Goal: Check status: Check status

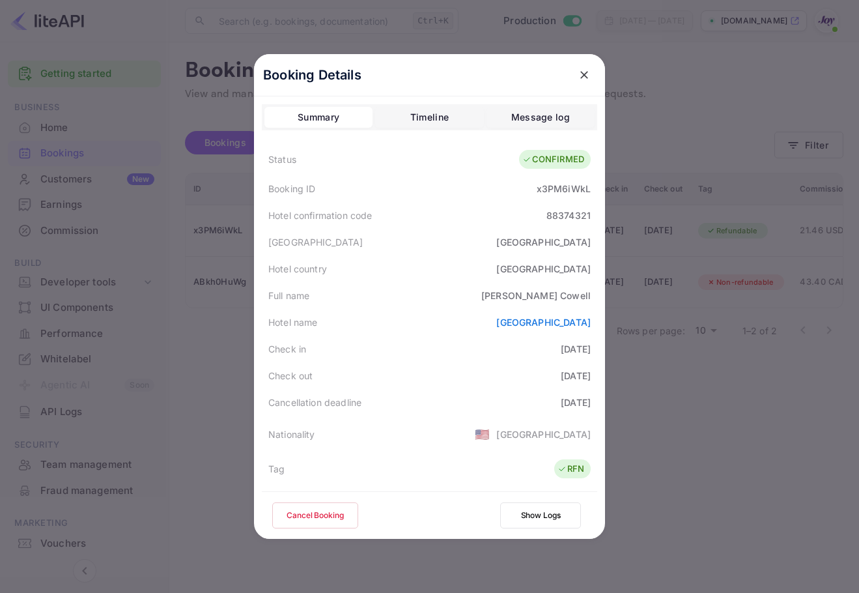
scroll to position [289, 0]
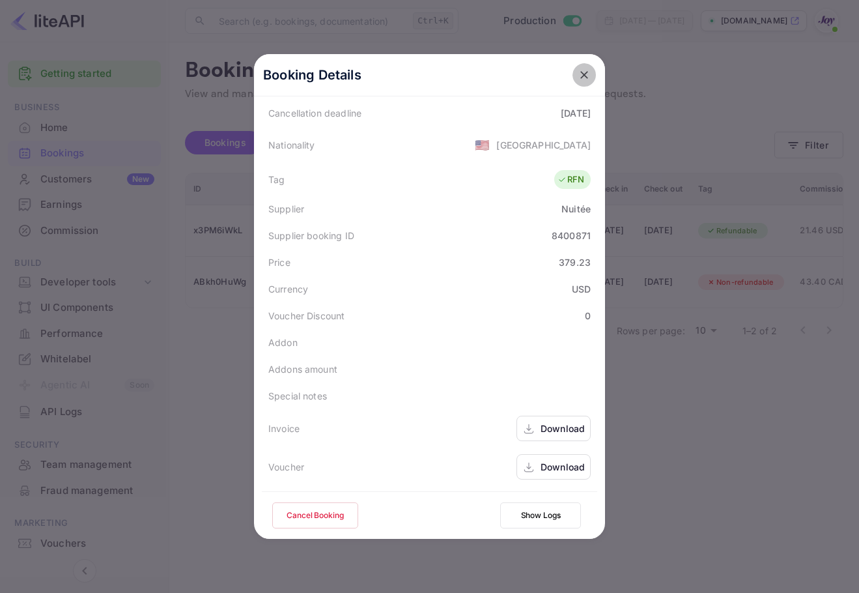
click at [578, 69] on icon "close" at bounding box center [584, 74] width 13 height 13
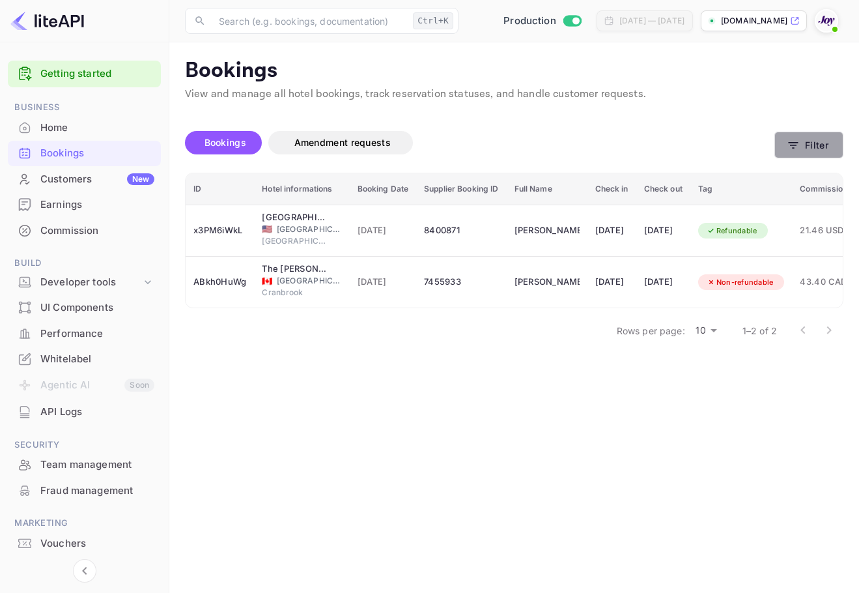
click at [810, 134] on button "Filter" at bounding box center [808, 145] width 69 height 27
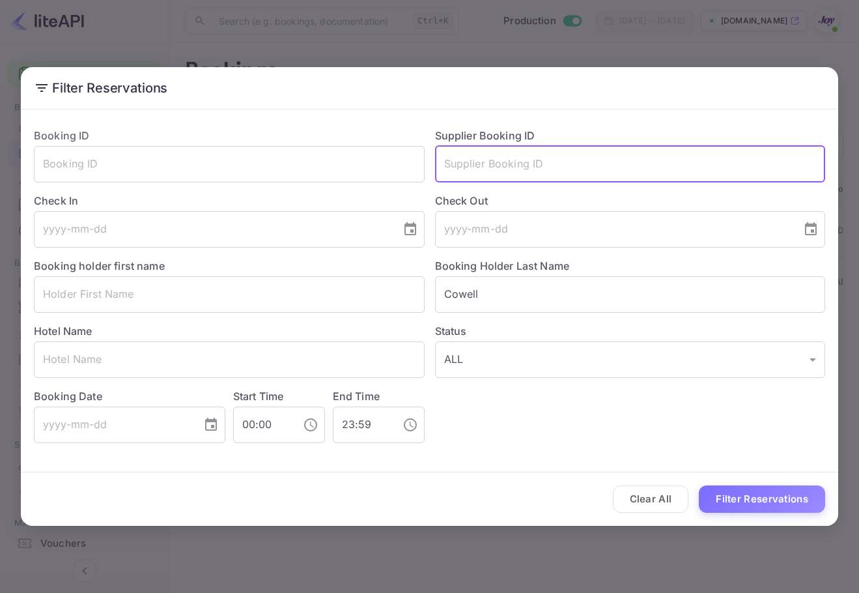
click at [591, 172] on input "text" at bounding box center [630, 164] width 391 height 36
paste input "50143618"
type input "50143618"
click at [699, 485] on button "Filter Reservations" at bounding box center [762, 499] width 126 height 28
drag, startPoint x: 534, startPoint y: 157, endPoint x: 364, endPoint y: 152, distance: 170.1
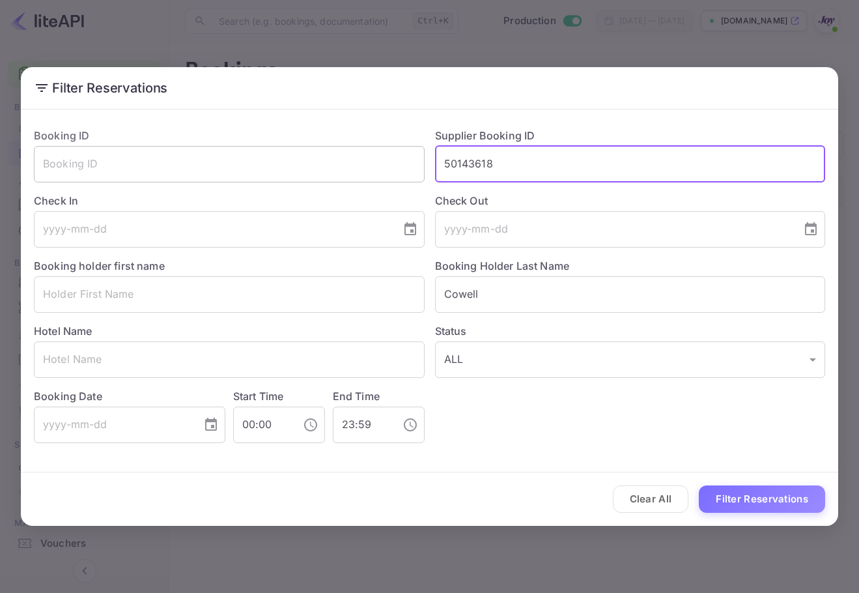
click at [364, 152] on div "Booking ID ​ Supplier Booking ID 50143618 ​ Check In ​ Check Out ​ Booking hold…" at bounding box center [424, 280] width 802 height 326
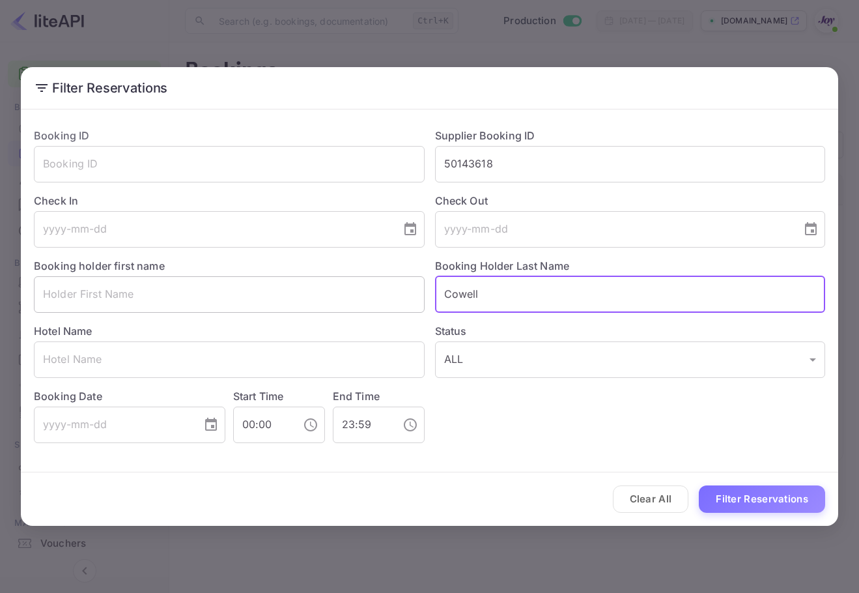
drag, startPoint x: 516, startPoint y: 300, endPoint x: 300, endPoint y: 276, distance: 217.0
click at [300, 276] on div "Booking ID ​ Supplier Booking ID 50143618 ​ Check In ​ Check Out ​ Booking hold…" at bounding box center [424, 280] width 802 height 326
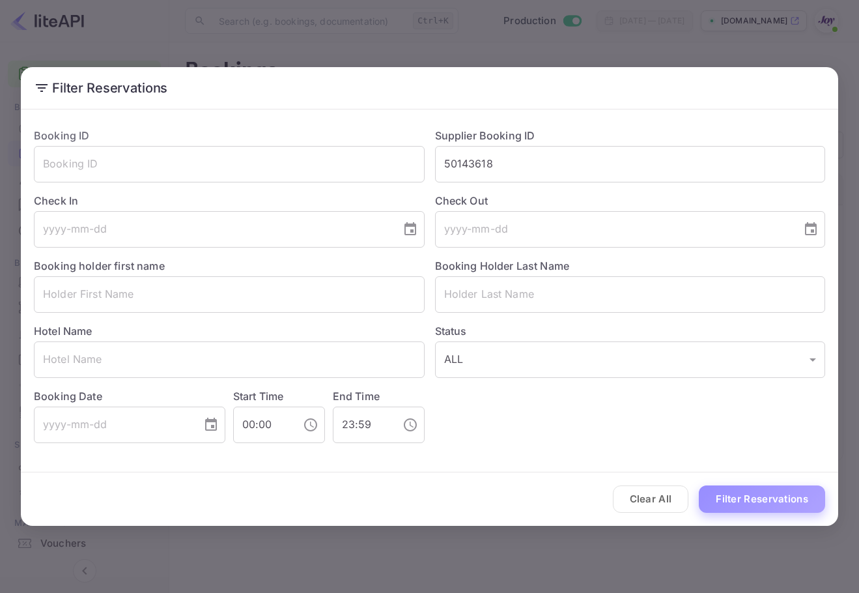
click at [757, 498] on button "Filter Reservations" at bounding box center [762, 499] width 126 height 28
drag, startPoint x: 542, startPoint y: 141, endPoint x: 294, endPoint y: 144, distance: 247.5
click at [294, 144] on div "Booking ID ​ Supplier Booking ID 50143618 ​ Check In ​ Check Out ​ Booking hold…" at bounding box center [424, 280] width 802 height 326
click at [524, 175] on input "50143618" at bounding box center [630, 164] width 391 height 36
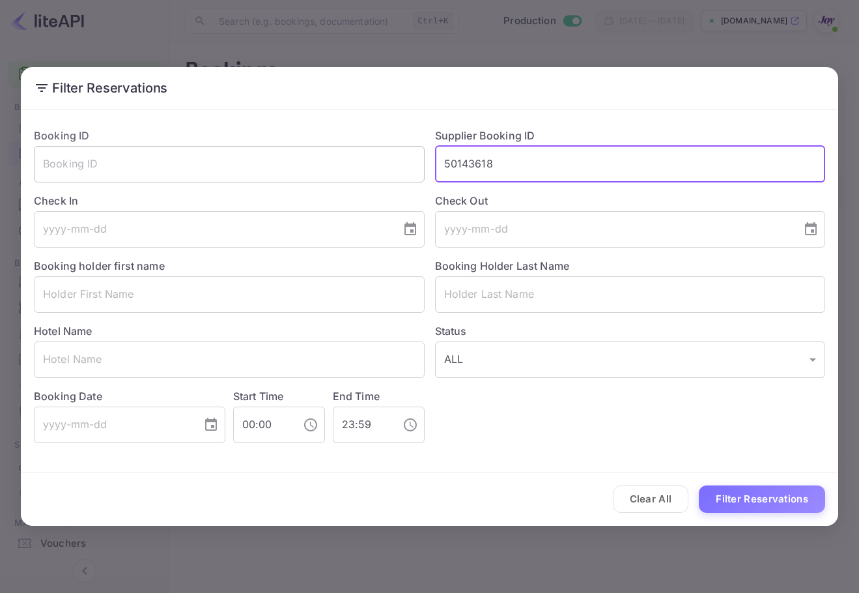
drag, startPoint x: 531, startPoint y: 160, endPoint x: 353, endPoint y: 169, distance: 178.1
click at [353, 169] on div "Booking ID ​ Supplier Booking ID 50143618 ​ Check In ​ Check Out ​ Booking hold…" at bounding box center [424, 280] width 802 height 326
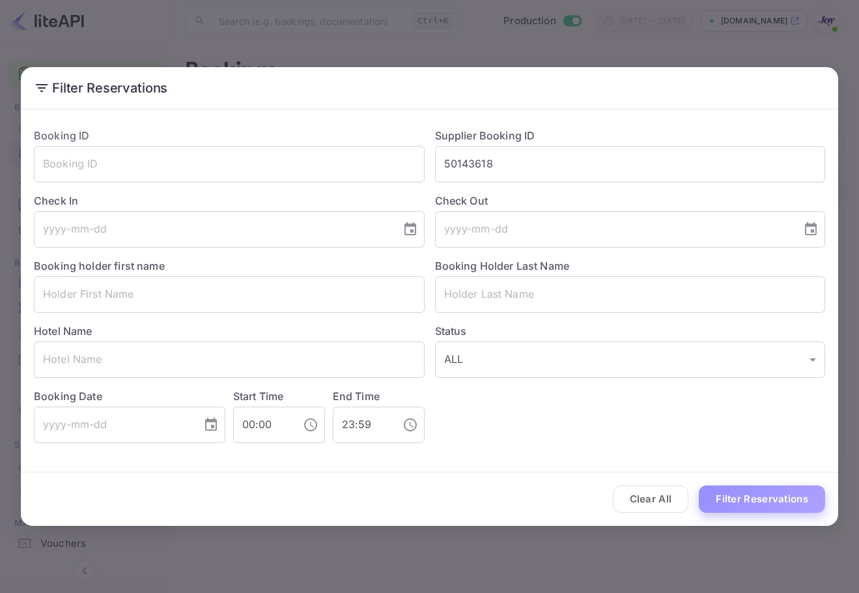
click at [750, 490] on button "Filter Reservations" at bounding box center [762, 499] width 126 height 28
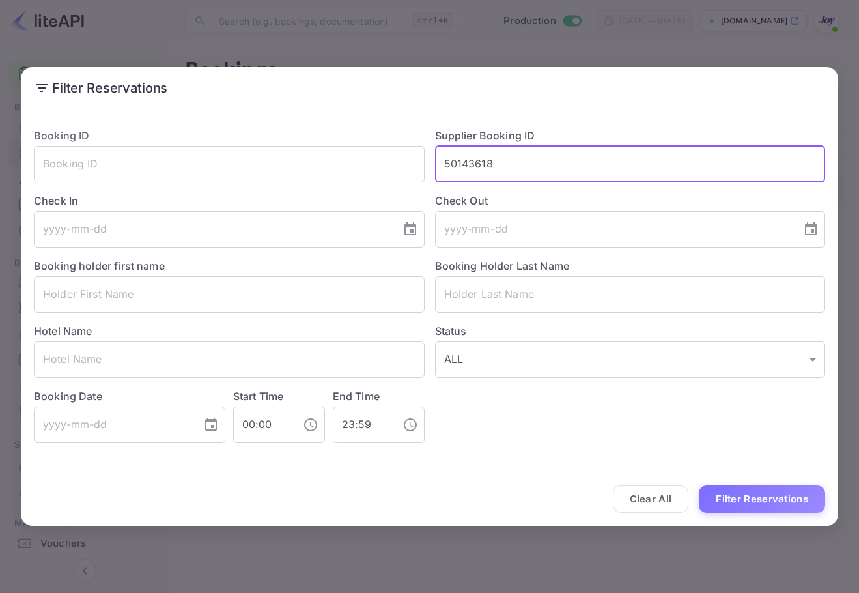
drag, startPoint x: 479, startPoint y: 152, endPoint x: 440, endPoint y: 162, distance: 40.3
click at [440, 162] on input "50143618" at bounding box center [630, 164] width 391 height 36
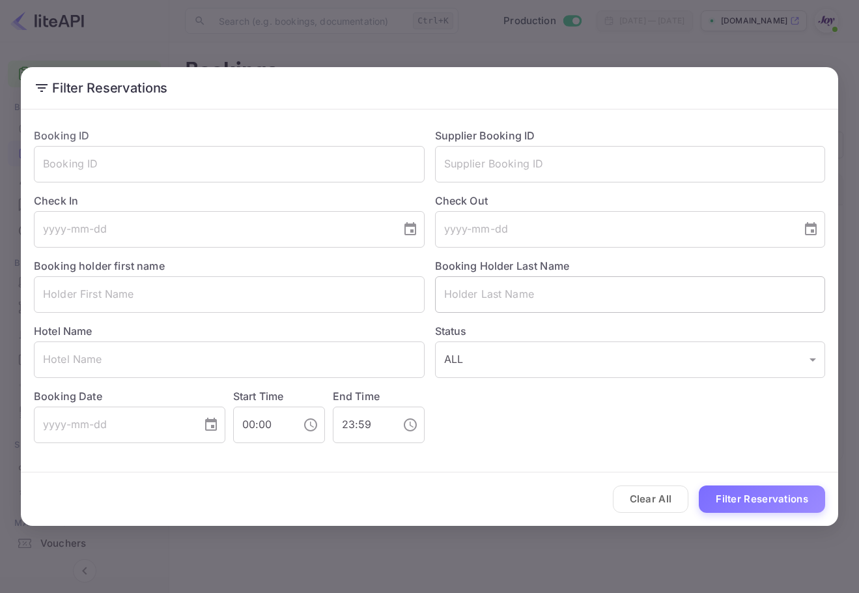
click at [568, 306] on input "text" at bounding box center [630, 294] width 391 height 36
paste input "[PERSON_NAME]"
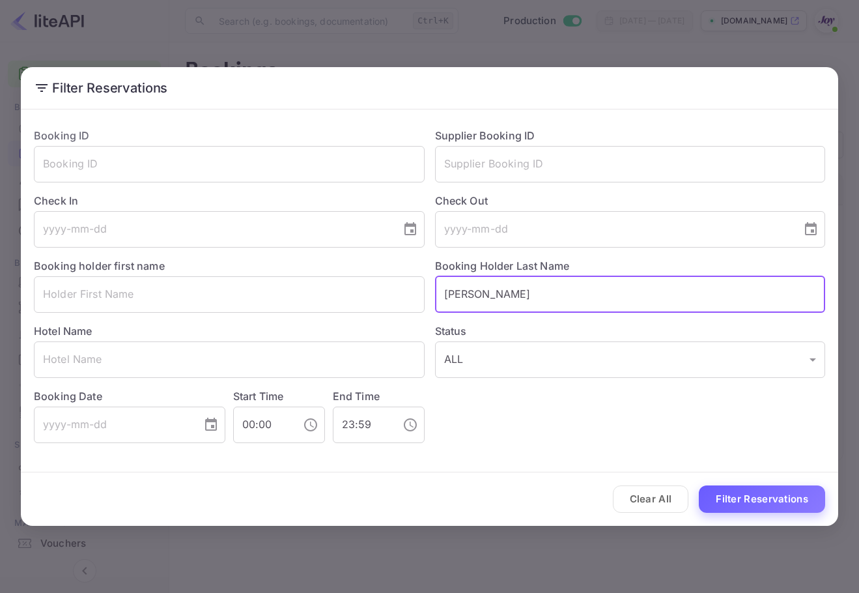
type input "[PERSON_NAME]"
click at [778, 508] on button "Filter Reservations" at bounding box center [762, 499] width 126 height 28
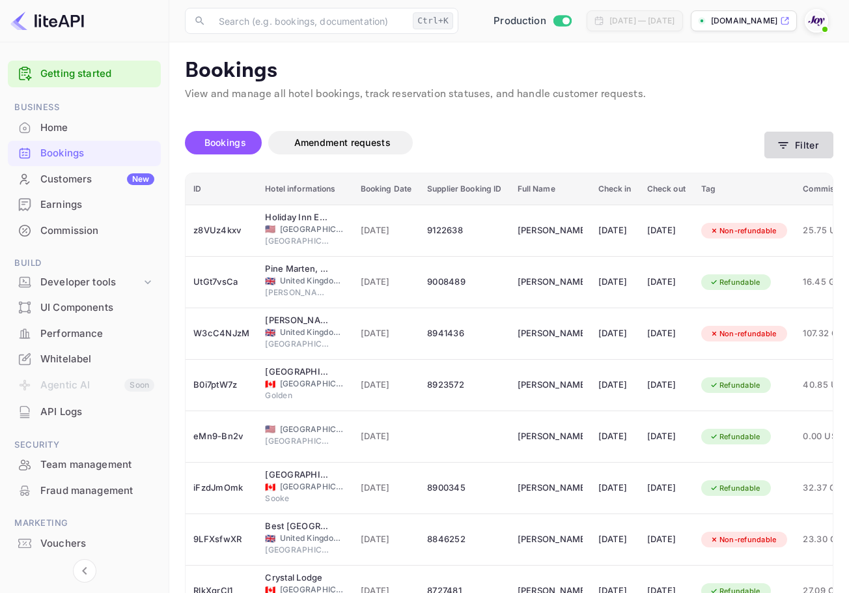
click at [773, 135] on button "Filter" at bounding box center [799, 145] width 69 height 27
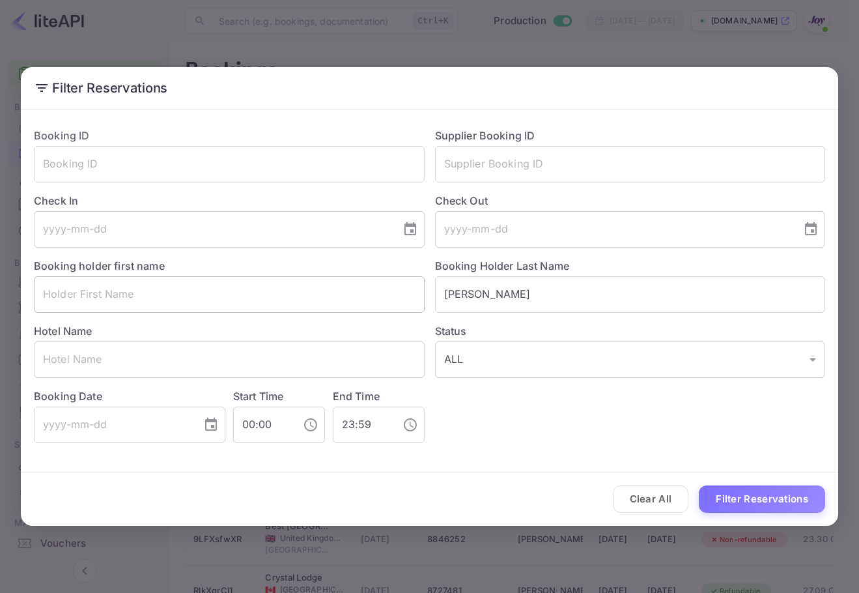
click at [234, 292] on input "text" at bounding box center [229, 294] width 391 height 36
paste input "[PERSON_NAME]"
click at [777, 499] on button "Filter Reservations" at bounding box center [762, 499] width 126 height 28
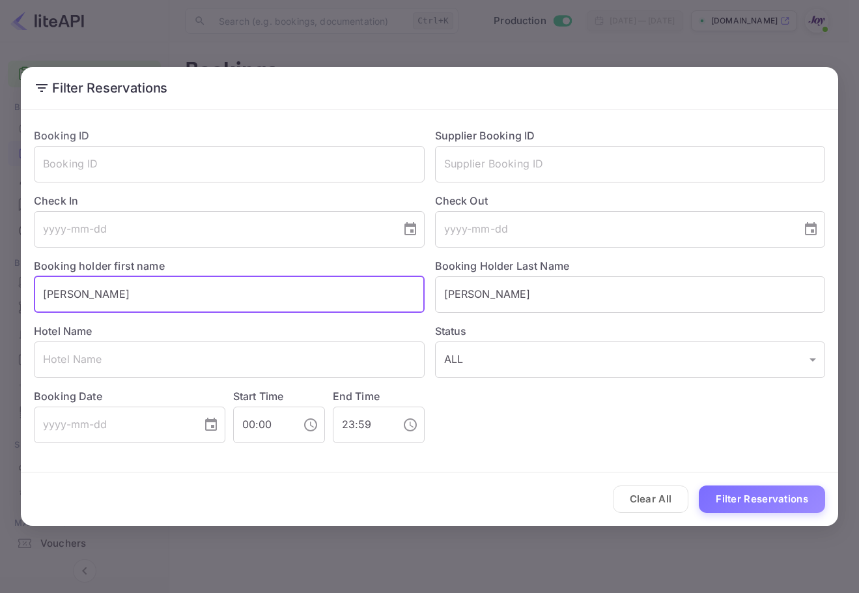
drag, startPoint x: 60, startPoint y: 292, endPoint x: 55, endPoint y: 303, distance: 11.7
click at [53, 302] on input "[PERSON_NAME]" at bounding box center [229, 294] width 391 height 36
type input "[PERSON_NAME]"
click at [754, 495] on button "Filter Reservations" at bounding box center [762, 499] width 126 height 28
drag, startPoint x: 560, startPoint y: 286, endPoint x: 360, endPoint y: 321, distance: 203.0
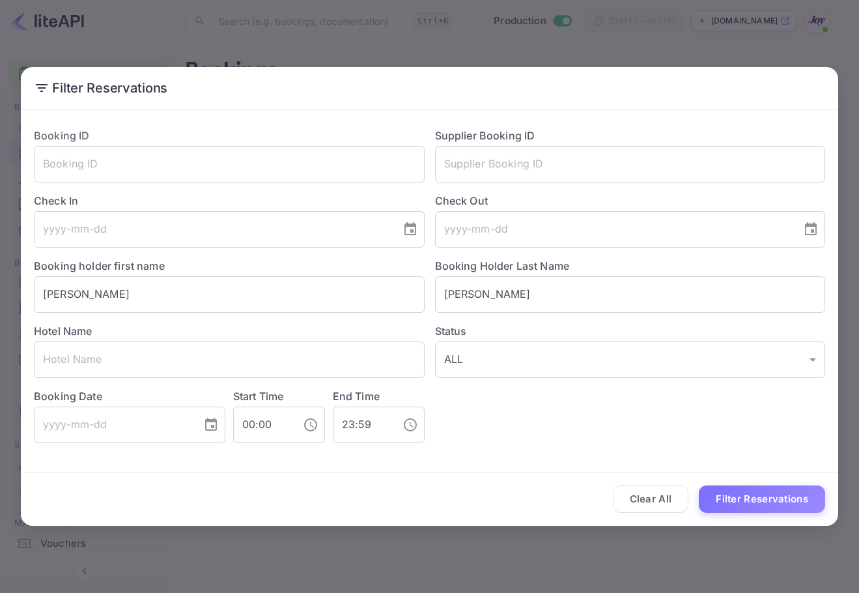
click at [360, 321] on div "Booking ID ​ Supplier Booking ID ​ Check In ​ Check Out ​ Booking holder first …" at bounding box center [424, 280] width 802 height 326
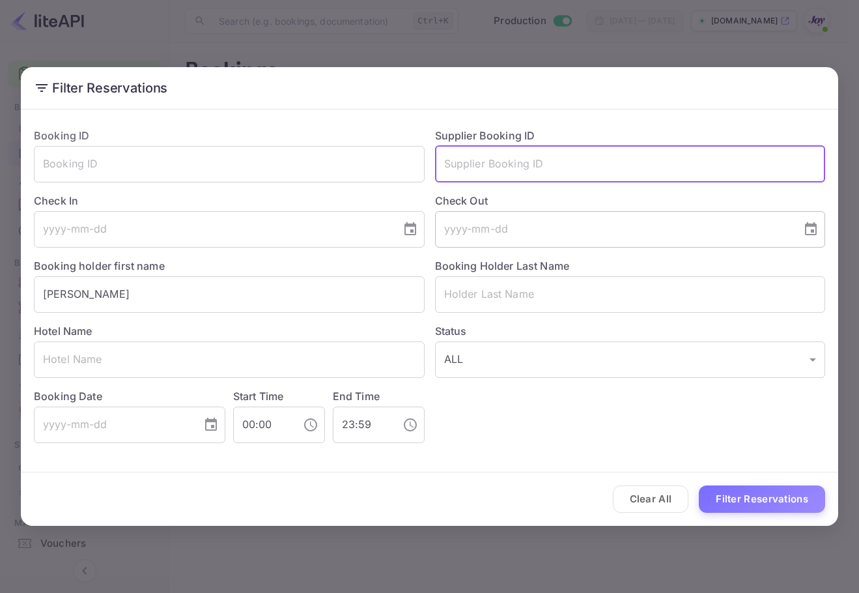
drag, startPoint x: 538, startPoint y: 160, endPoint x: 449, endPoint y: 217, distance: 105.5
click at [539, 164] on input "text" at bounding box center [630, 164] width 391 height 36
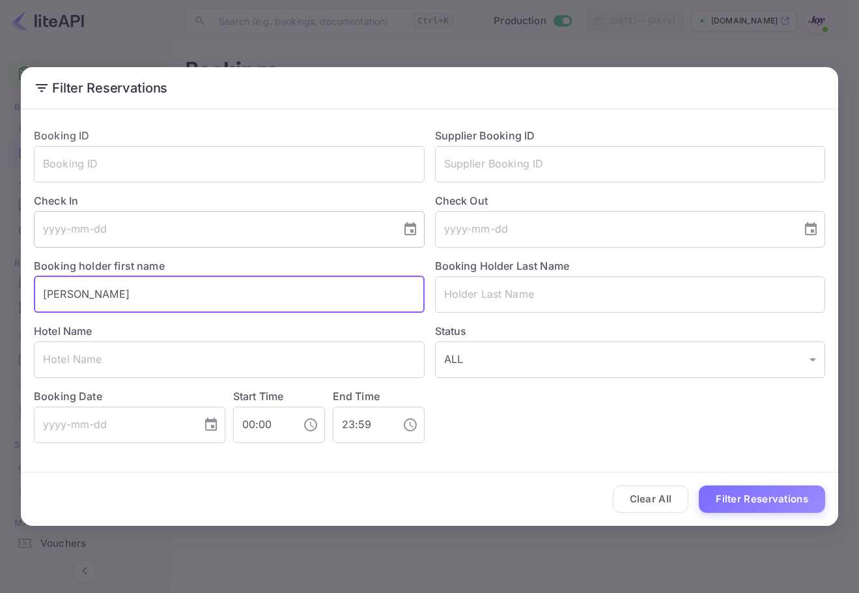
drag, startPoint x: 109, startPoint y: 295, endPoint x: 333, endPoint y: 229, distance: 234.2
click at [0, 285] on html "Getting started Business Home Bookings Customers New Earnings Commission Build …" at bounding box center [429, 296] width 859 height 593
click at [548, 162] on input "text" at bounding box center [630, 164] width 391 height 36
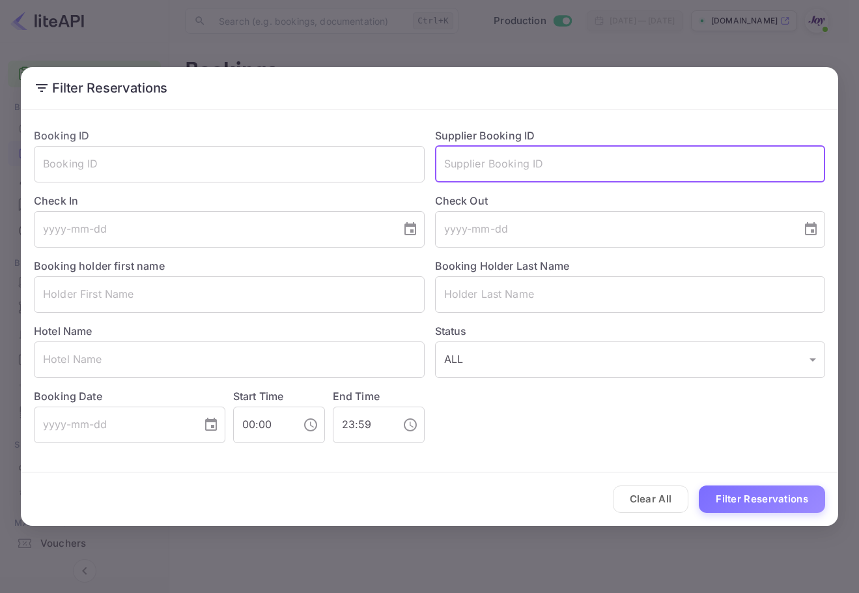
paste input "8988613"
type input "8988613"
click at [793, 493] on button "Filter Reservations" at bounding box center [762, 499] width 126 height 28
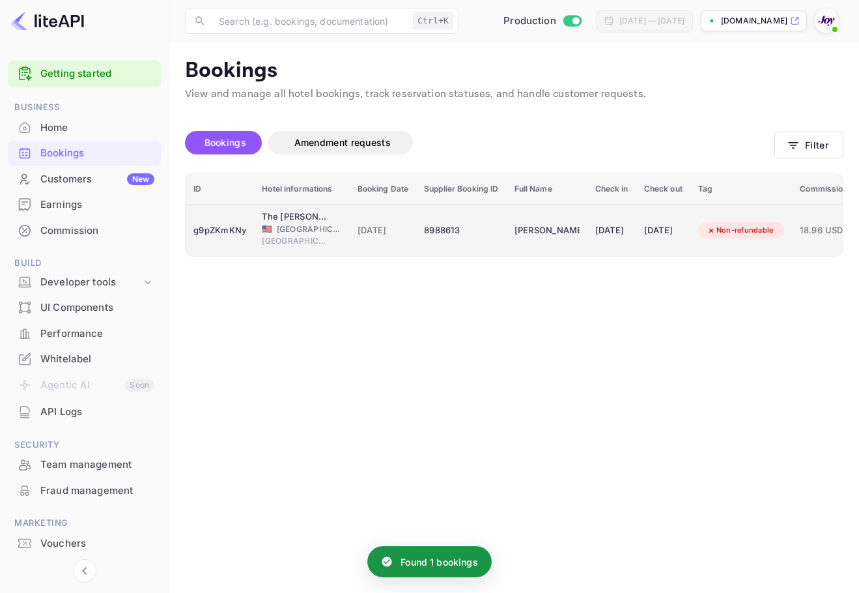
click at [634, 217] on td "[DATE]" at bounding box center [612, 230] width 49 height 51
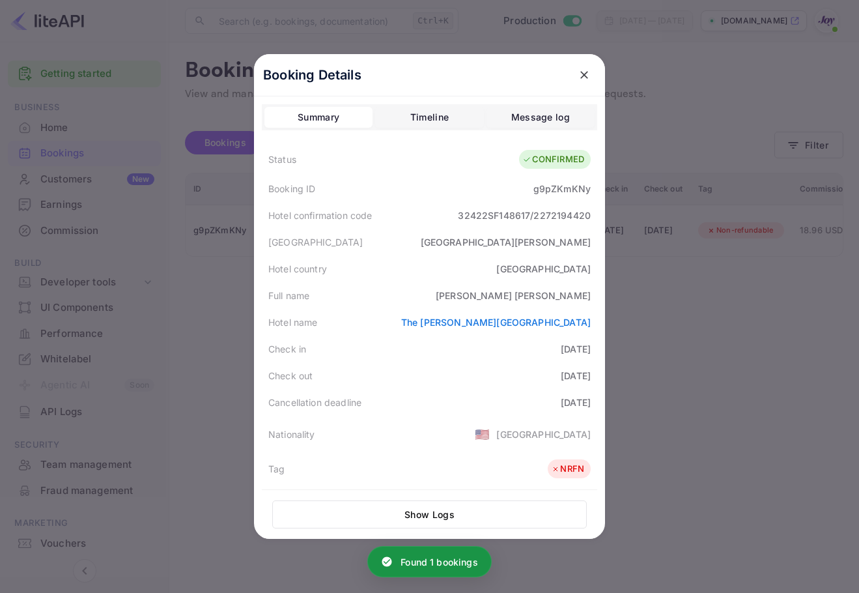
drag, startPoint x: 442, startPoint y: 375, endPoint x: 317, endPoint y: 479, distance: 163.7
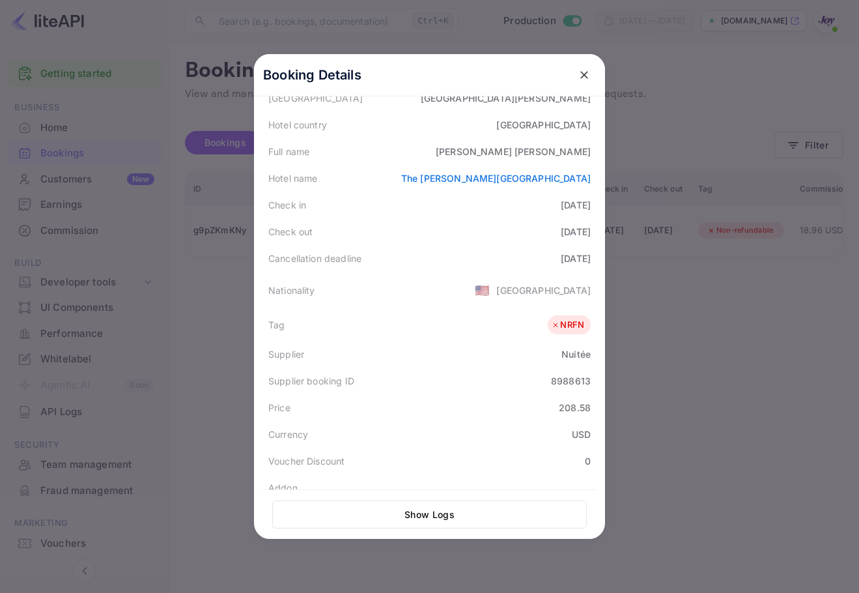
scroll to position [291, 0]
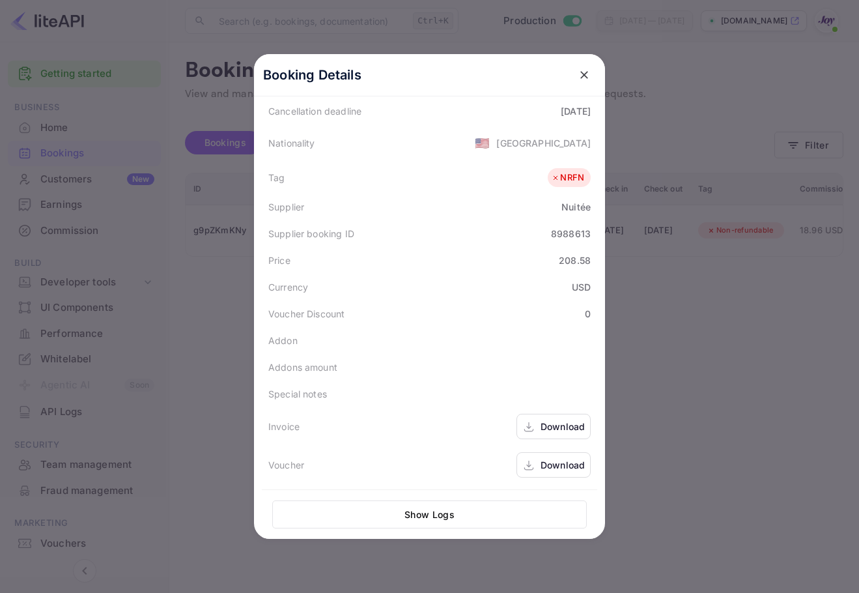
click at [559, 468] on div "Download" at bounding box center [563, 465] width 44 height 14
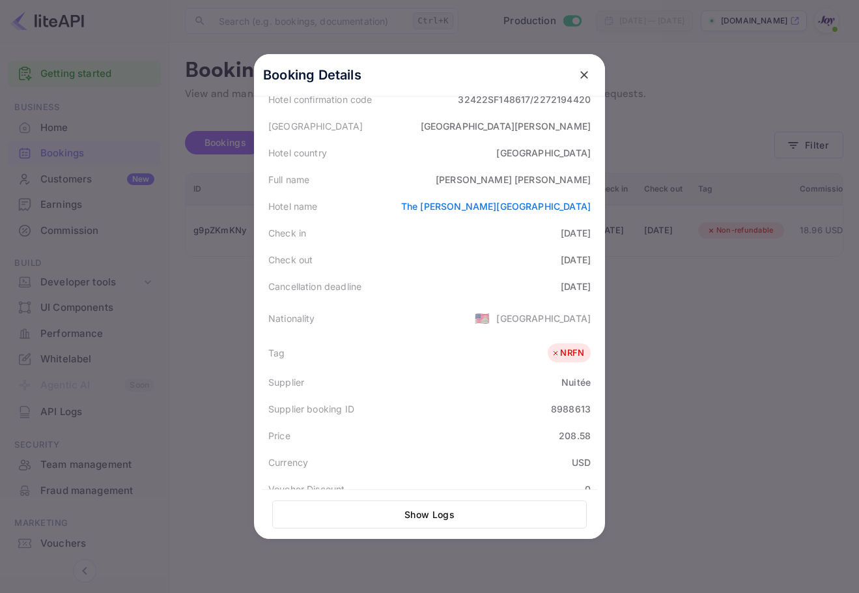
scroll to position [0, 0]
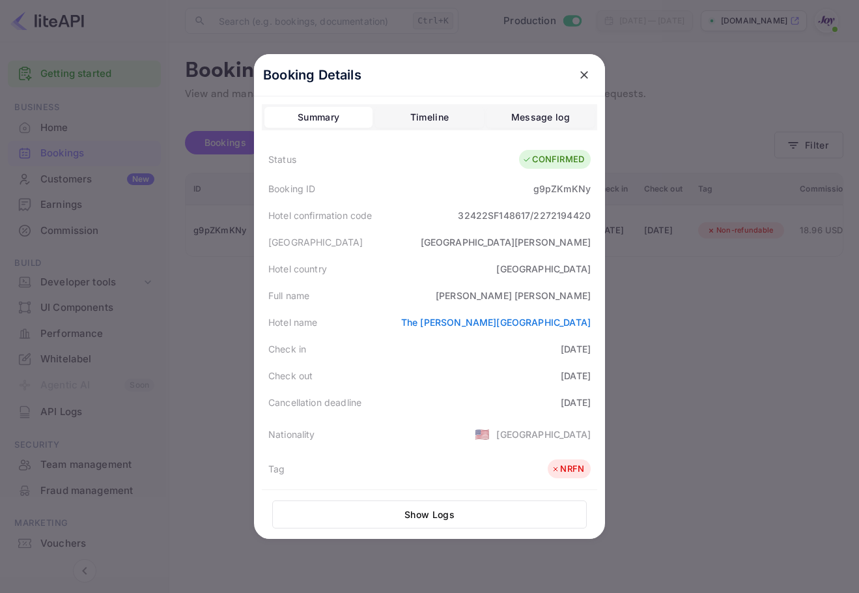
click at [582, 76] on icon "close" at bounding box center [584, 74] width 13 height 13
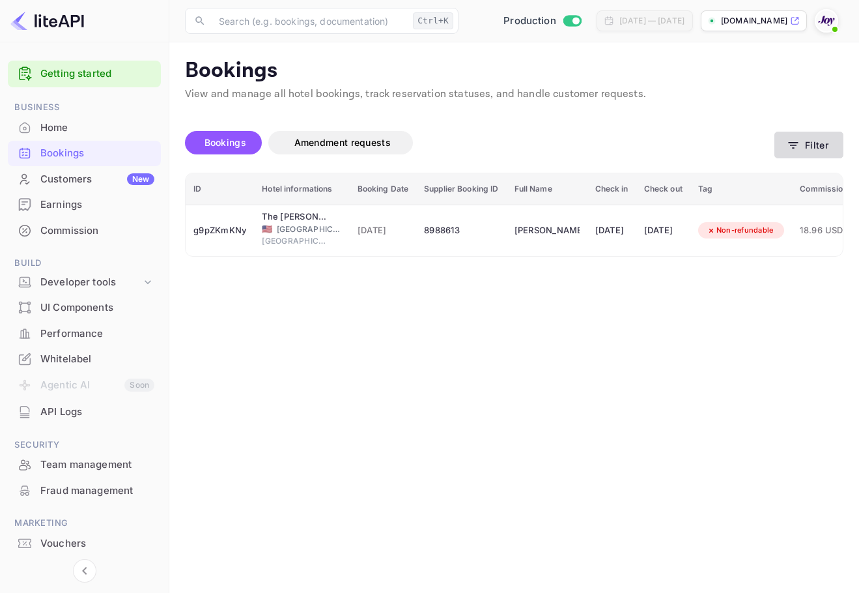
click at [795, 157] on button "Filter" at bounding box center [808, 145] width 69 height 27
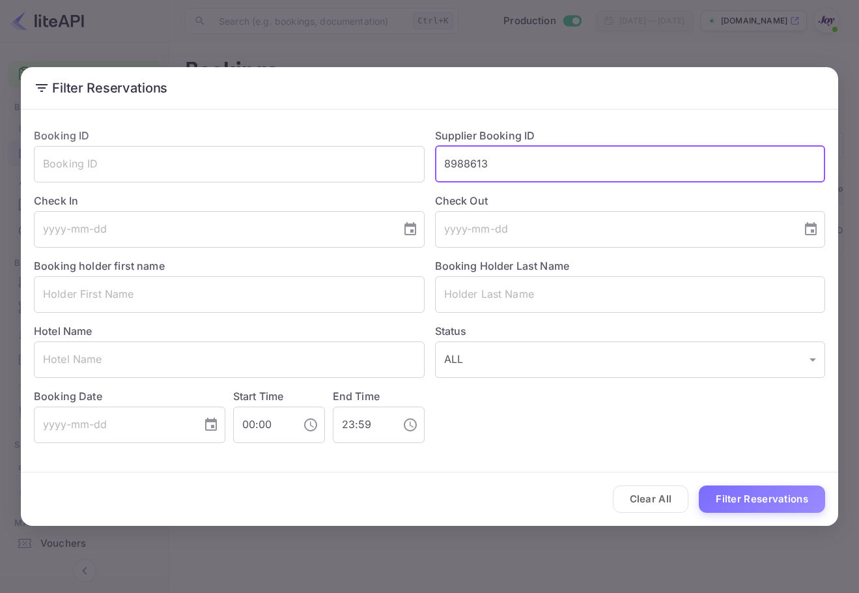
drag, startPoint x: 537, startPoint y: 166, endPoint x: 311, endPoint y: 139, distance: 227.7
click at [281, 122] on div "Booking ID ​ Supplier Booking ID 8988613 ​ Check In ​ Check Out ​ Booking holde…" at bounding box center [424, 280] width 802 height 326
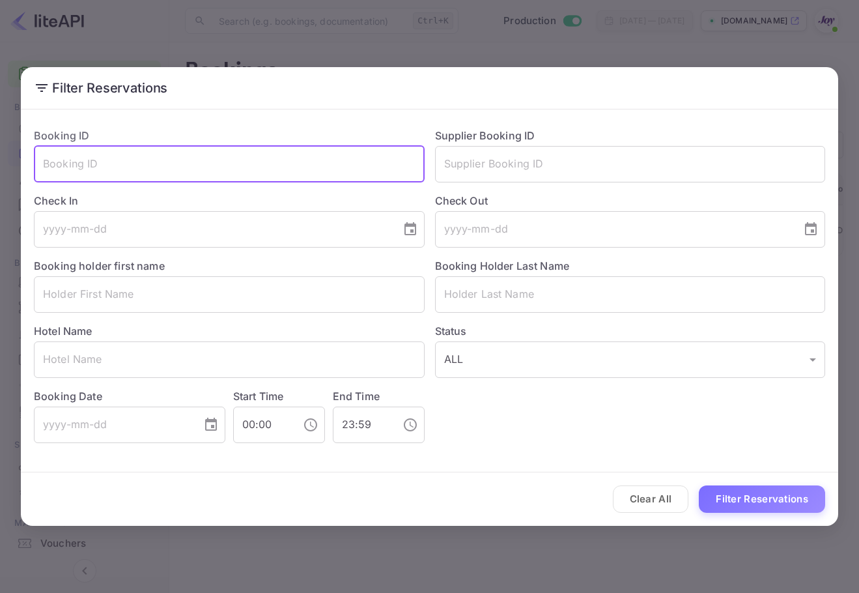
click at [255, 161] on input "text" at bounding box center [229, 164] width 391 height 36
paste input "74602029403"
type input "74602029403"
click at [736, 485] on button "Filter Reservations" at bounding box center [762, 499] width 126 height 28
drag, startPoint x: 212, startPoint y: 175, endPoint x: -1, endPoint y: 162, distance: 212.7
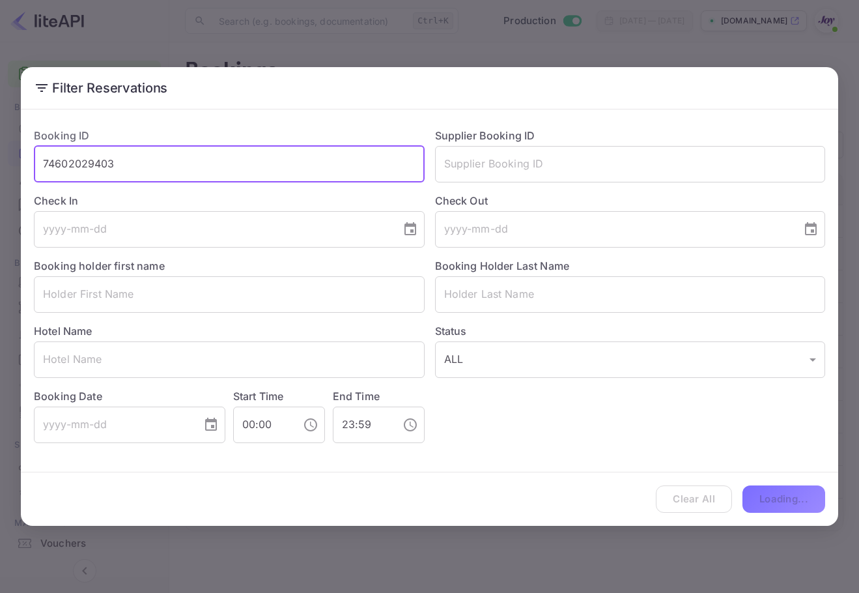
click at [0, 162] on html "Getting started Business Home Bookings Customers New Earnings Commission Build …" at bounding box center [429, 296] width 859 height 593
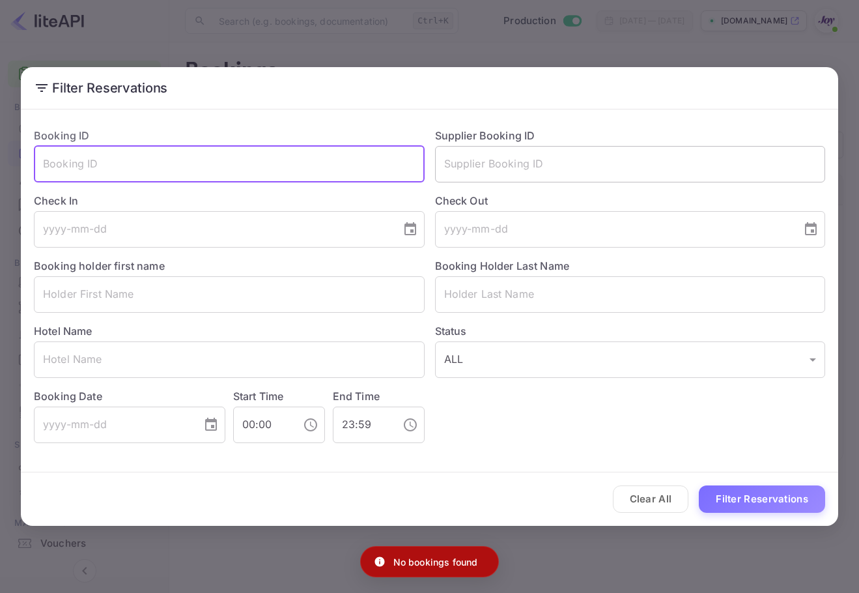
click at [531, 158] on input "text" at bounding box center [630, 164] width 391 height 36
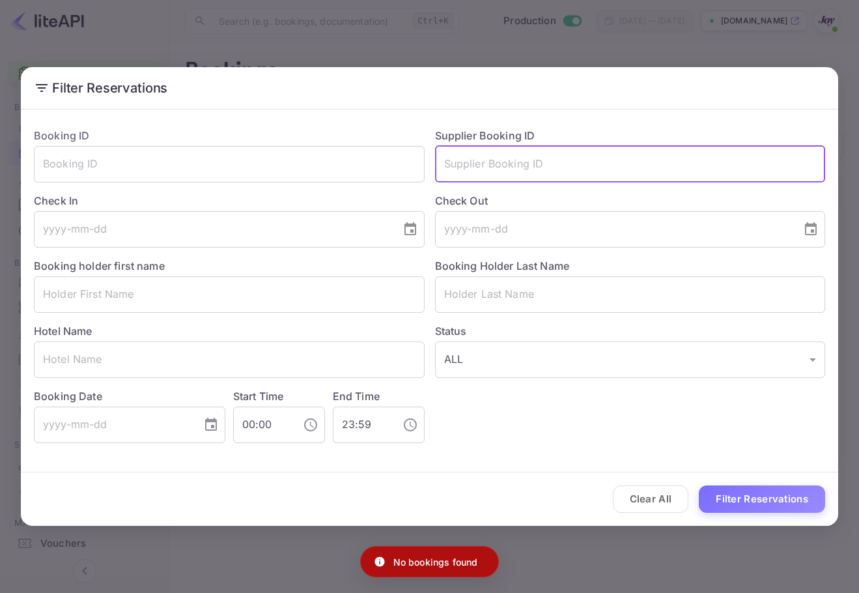
paste input "74602029403"
type input "74602029403"
click at [799, 487] on button "Filter Reservations" at bounding box center [762, 499] width 126 height 28
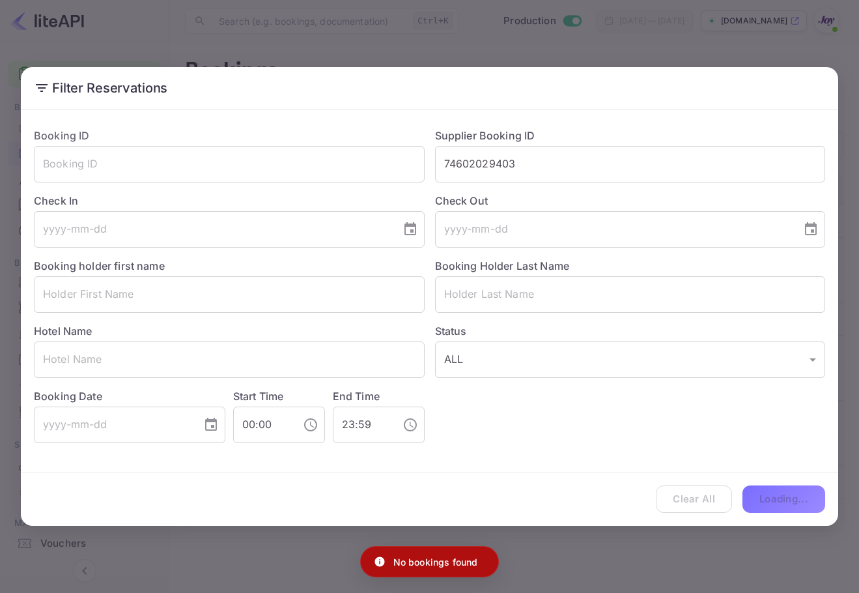
click at [797, 487] on div "Clear All Loading..." at bounding box center [429, 499] width 817 height 54
